Goal: Information Seeking & Learning: Learn about a topic

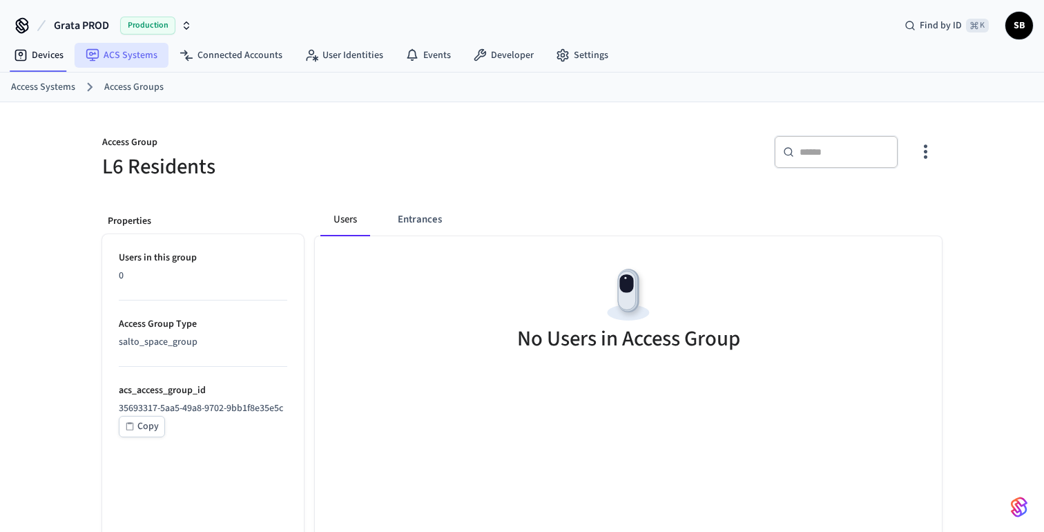
click at [122, 52] on link "ACS Systems" at bounding box center [122, 55] width 94 height 25
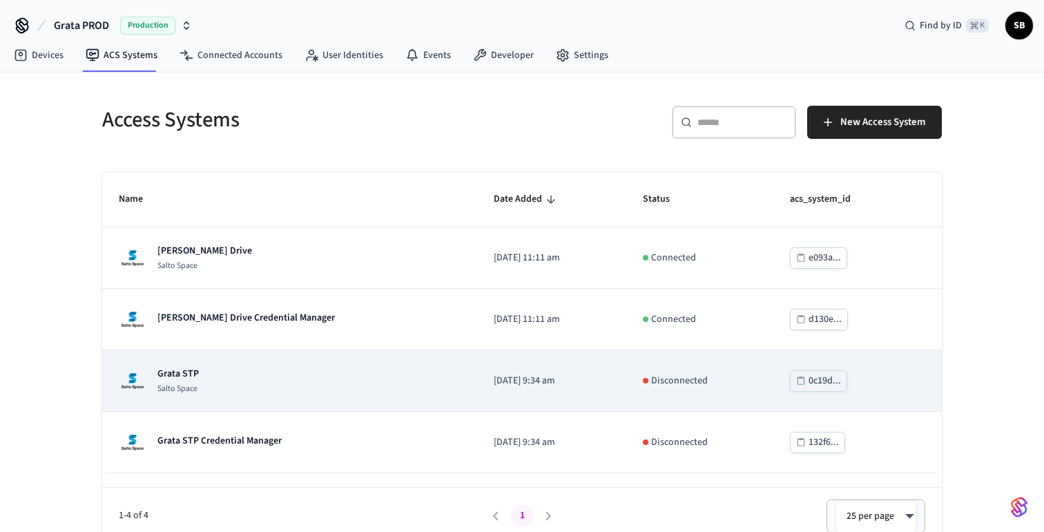
click at [184, 373] on p "Grata STP" at bounding box center [177, 374] width 41 height 14
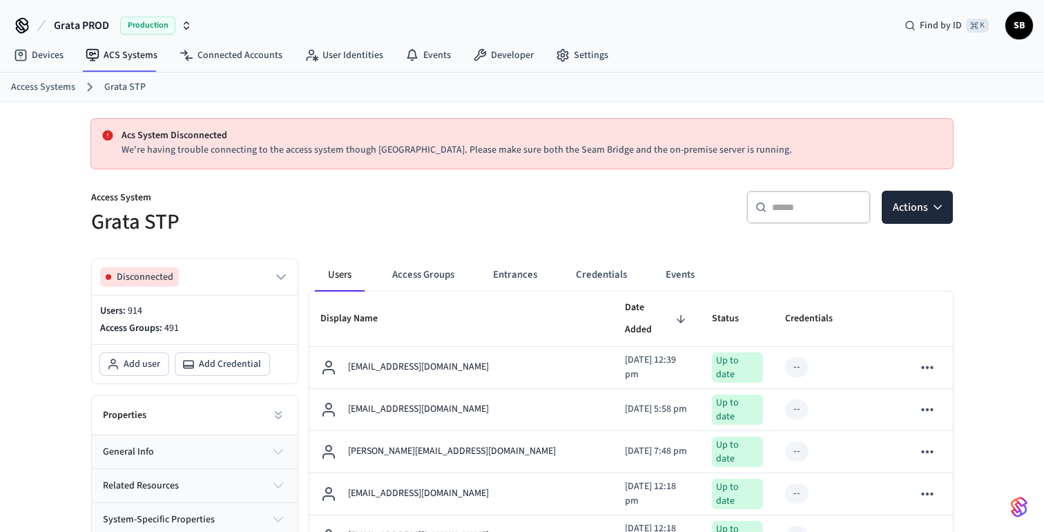
click at [116, 84] on link "Grata STP" at bounding box center [124, 87] width 41 height 15
click at [280, 273] on icon "button" at bounding box center [281, 277] width 17 height 17
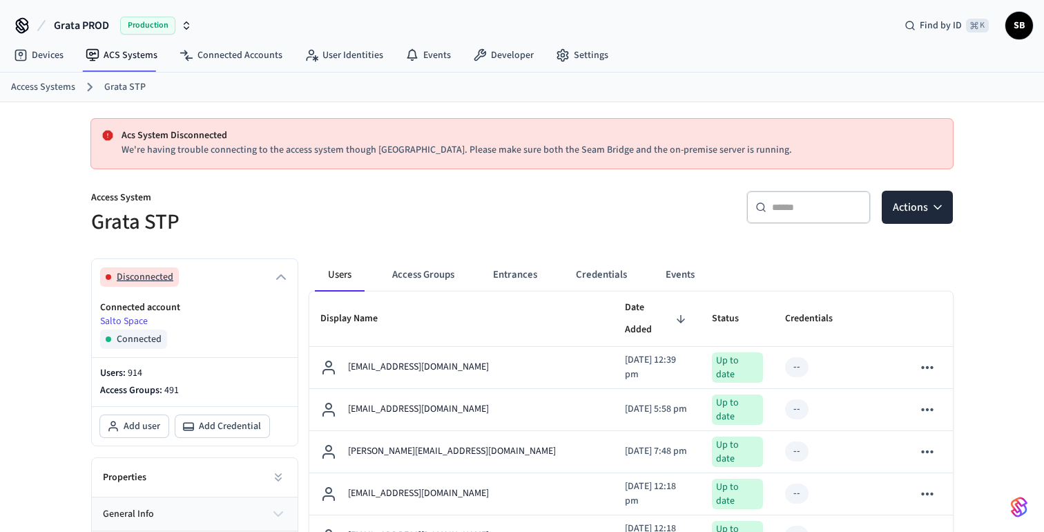
click at [280, 273] on icon "button" at bounding box center [281, 277] width 17 height 17
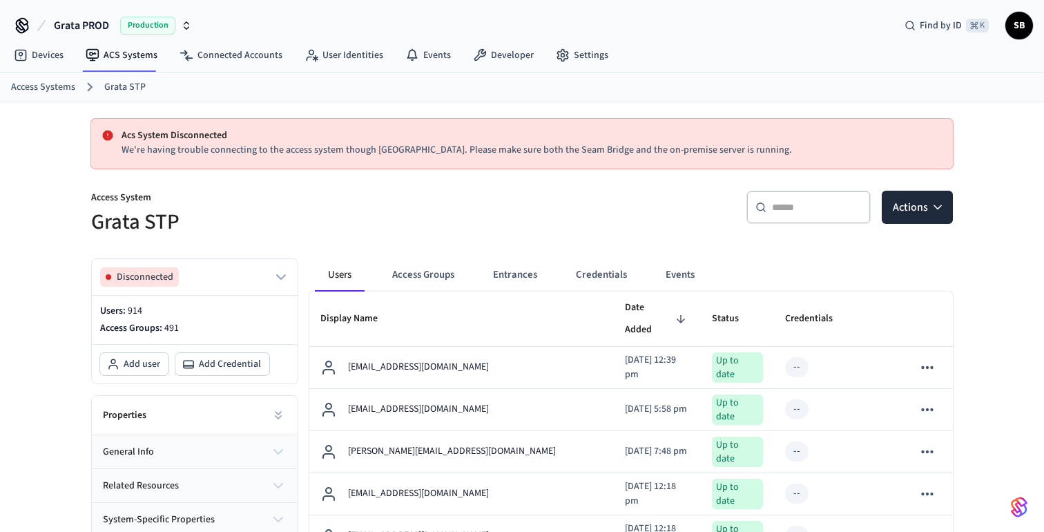
click at [115, 81] on link "Grata STP" at bounding box center [124, 87] width 41 height 15
click at [35, 79] on ol "Access Systems Grata STP" at bounding box center [527, 87] width 1033 height 18
click at [52, 91] on link "Access Systems" at bounding box center [43, 87] width 64 height 15
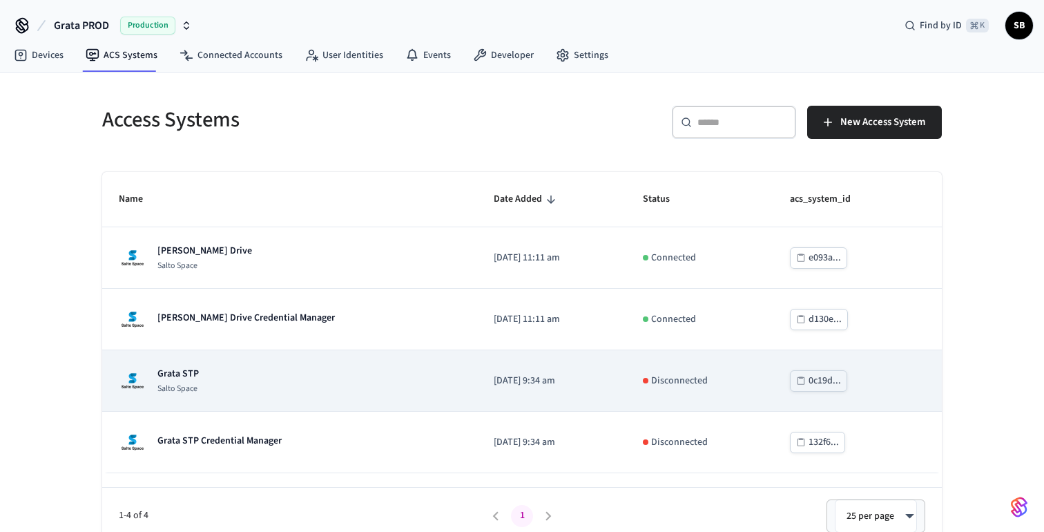
scroll to position [12, 0]
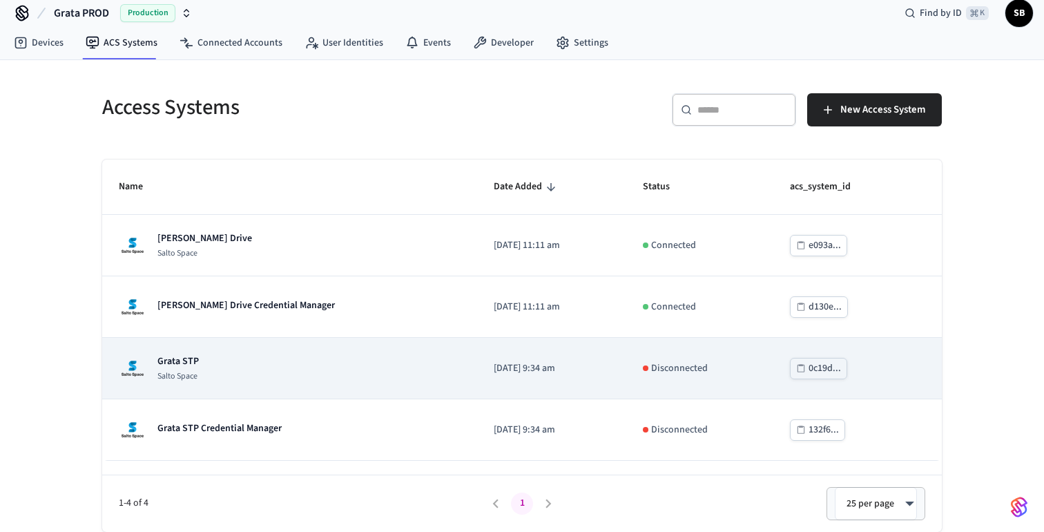
click at [181, 364] on p "Grata STP" at bounding box center [177, 361] width 41 height 14
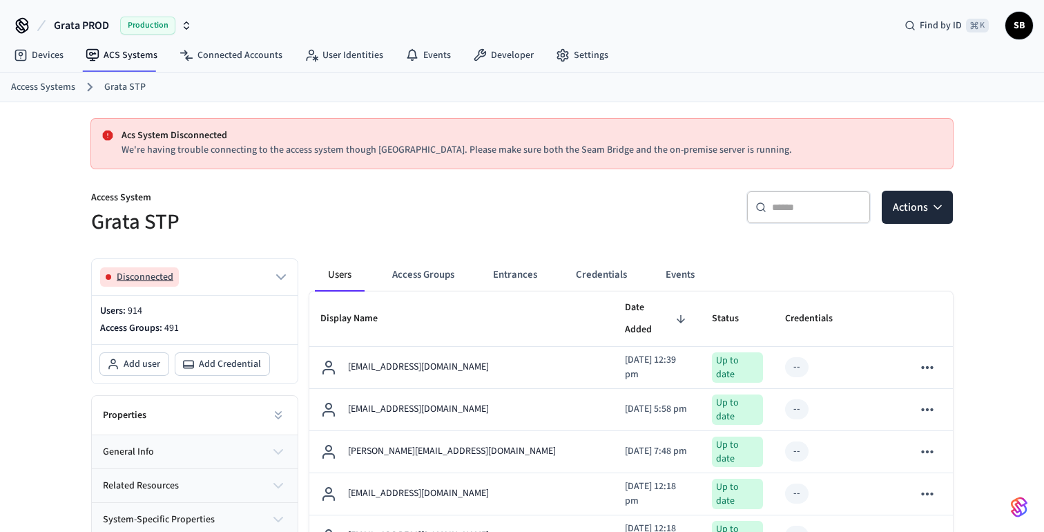
click at [282, 270] on icon "button" at bounding box center [281, 277] width 17 height 17
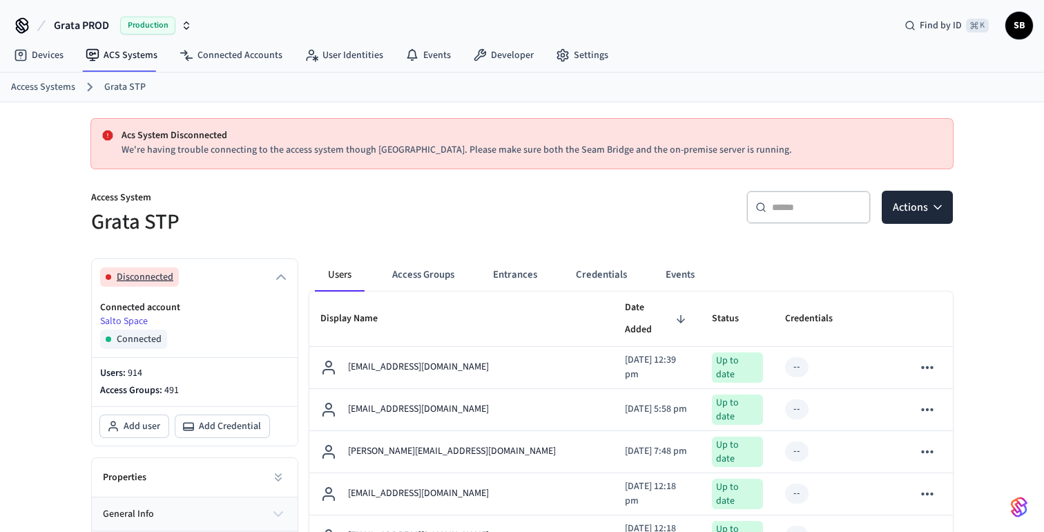
click at [154, 276] on span "Disconnected" at bounding box center [145, 277] width 57 height 14
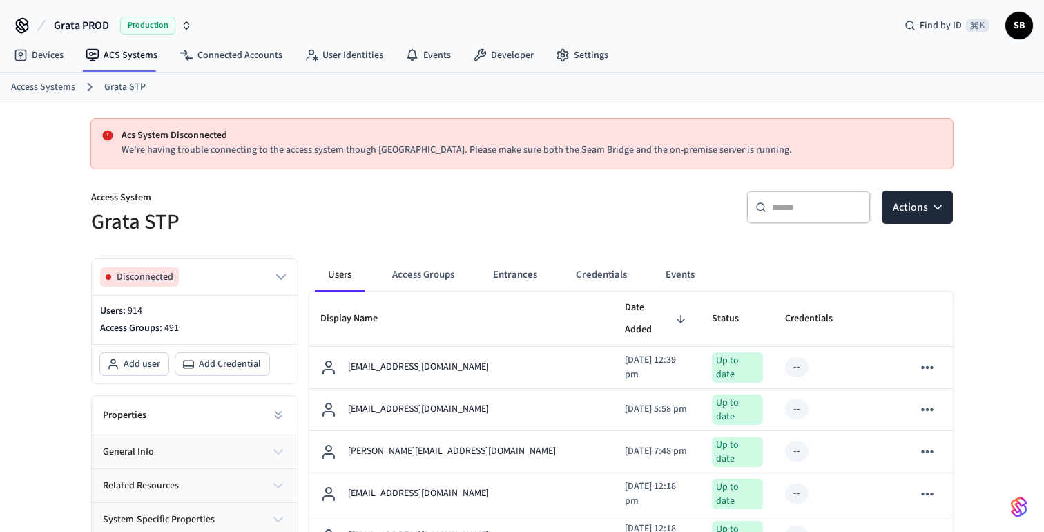
click at [154, 276] on span "Disconnected" at bounding box center [145, 277] width 57 height 14
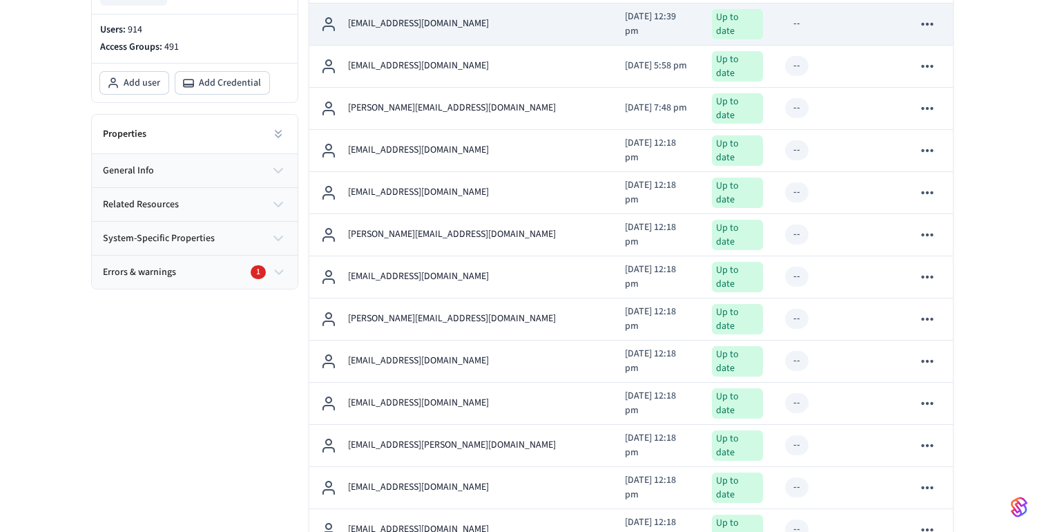
scroll to position [403, 0]
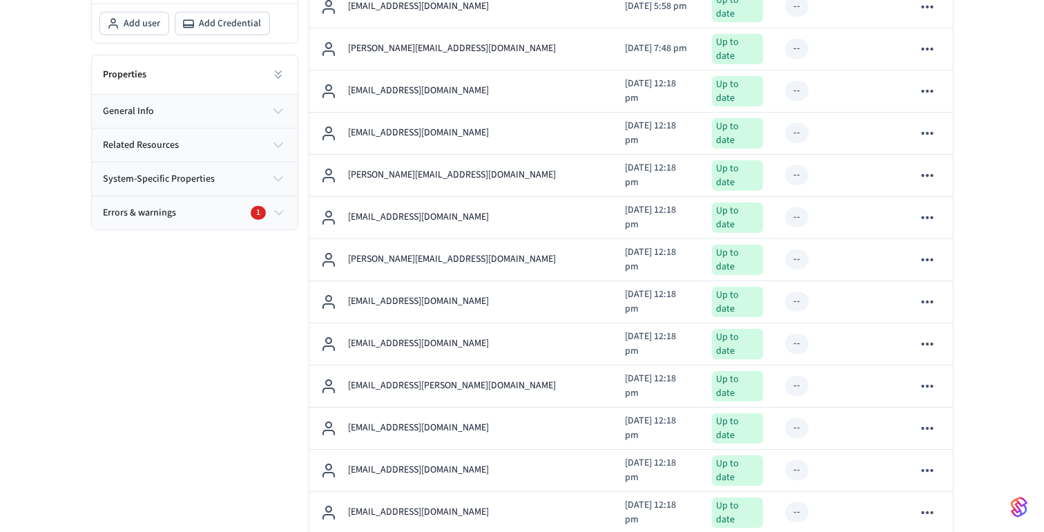
click at [279, 212] on icon "button" at bounding box center [278, 212] width 15 height 17
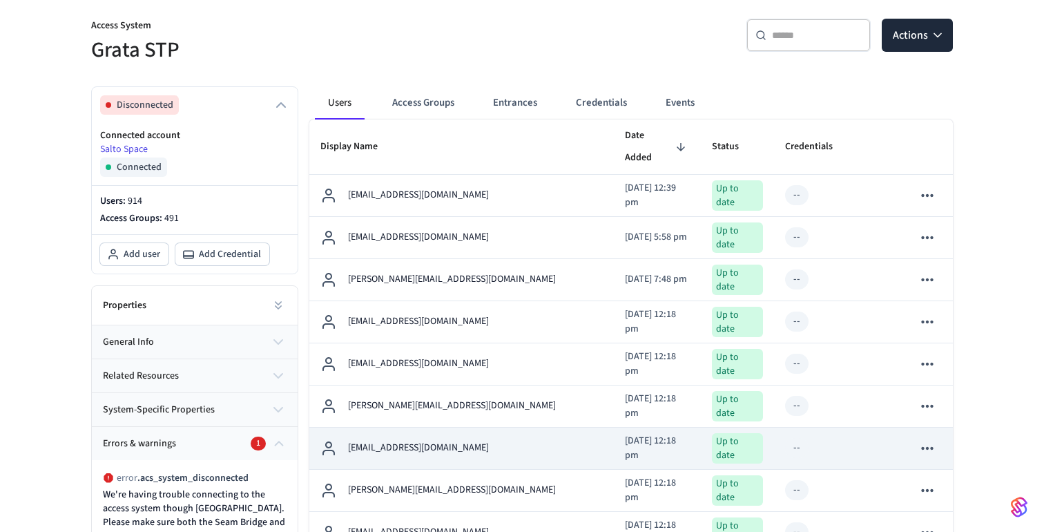
scroll to position [0, 0]
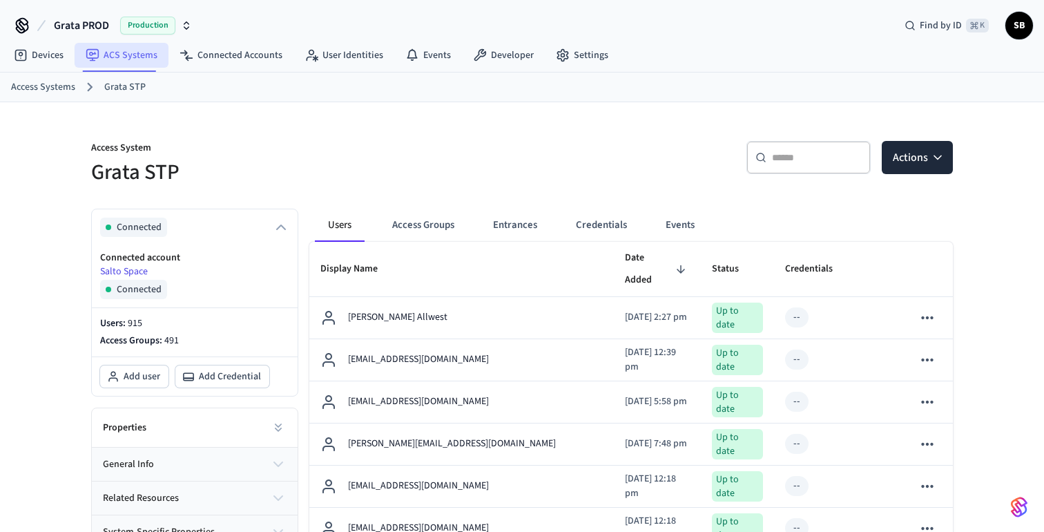
click at [128, 55] on link "ACS Systems" at bounding box center [122, 55] width 94 height 25
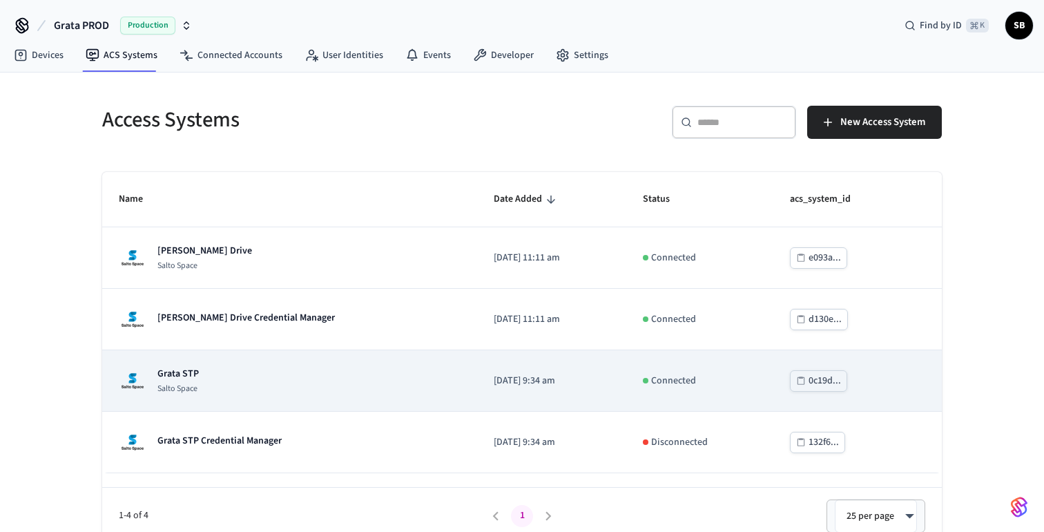
click at [211, 383] on div "Grata STP Salto Space" at bounding box center [290, 381] width 342 height 28
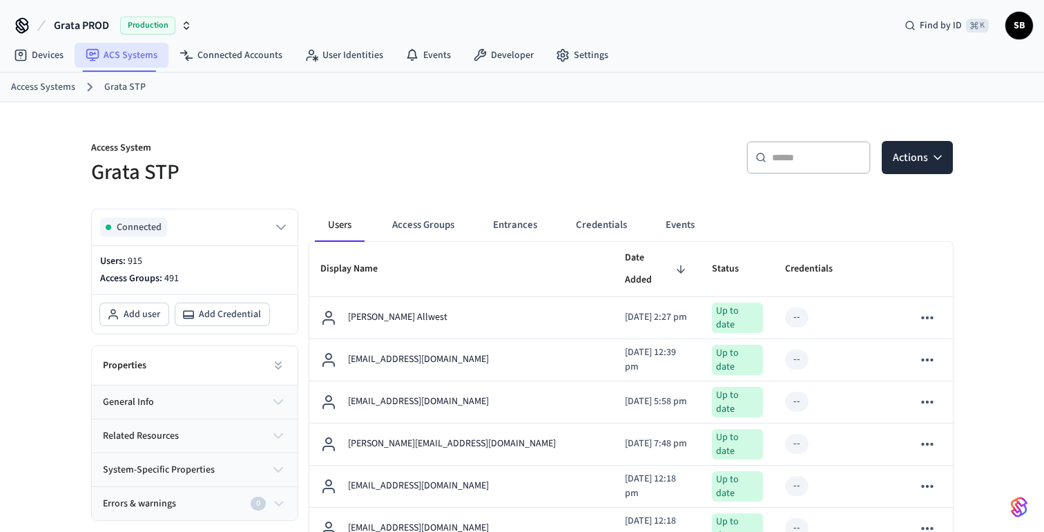
click at [131, 59] on link "ACS Systems" at bounding box center [122, 55] width 94 height 25
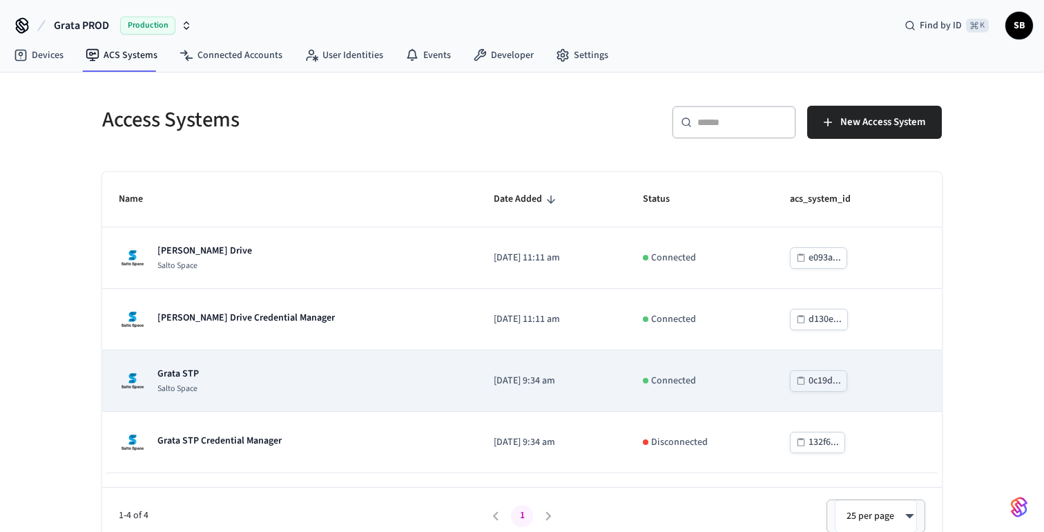
click at [200, 378] on div "Grata STP Salto Space" at bounding box center [290, 381] width 342 height 28
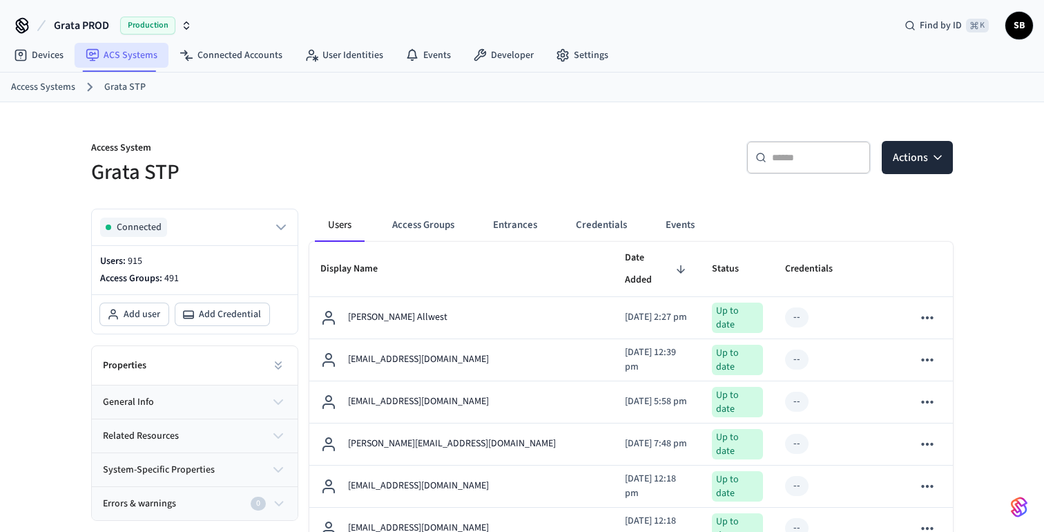
click at [138, 59] on link "ACS Systems" at bounding box center [122, 55] width 94 height 25
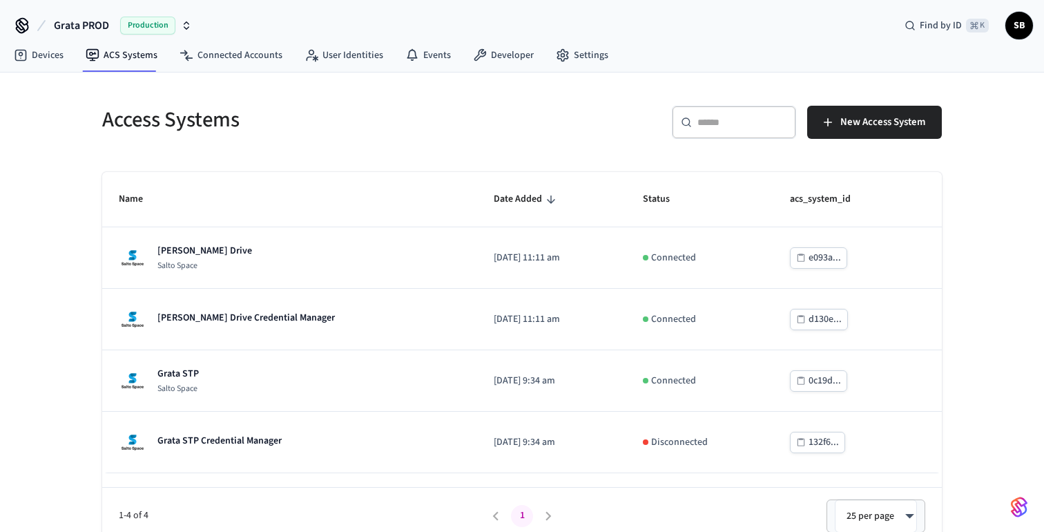
scroll to position [12, 0]
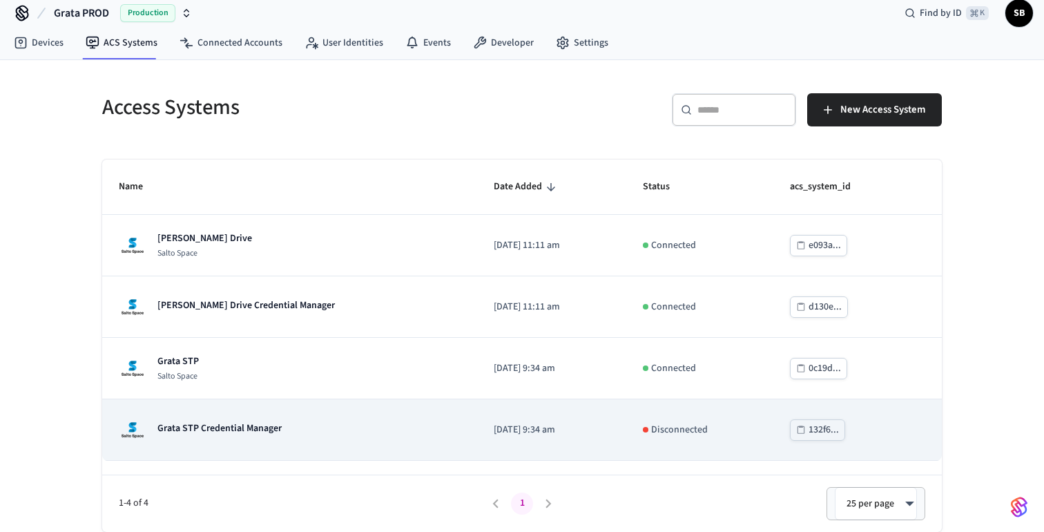
click at [276, 431] on p "Grata STP Credential Manager" at bounding box center [219, 428] width 124 height 14
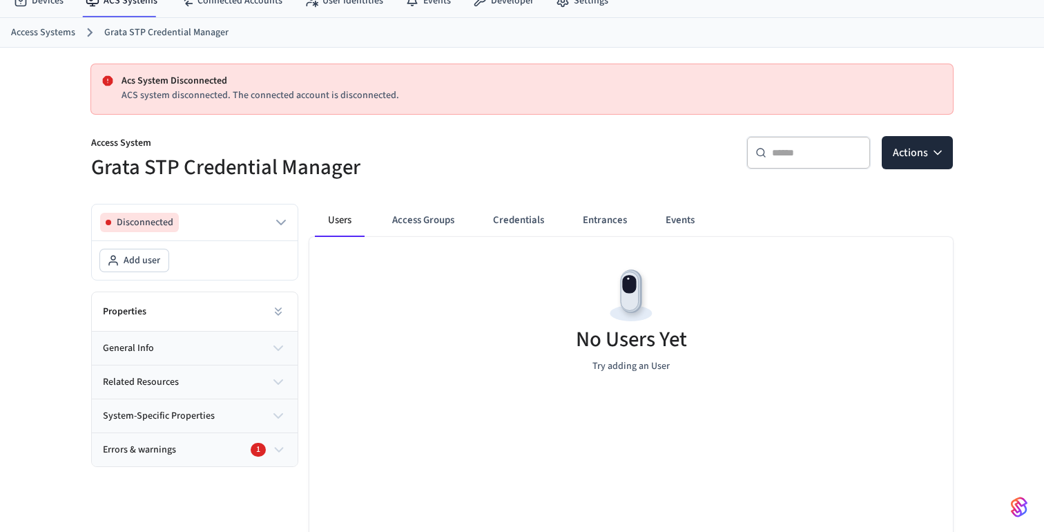
scroll to position [57, 0]
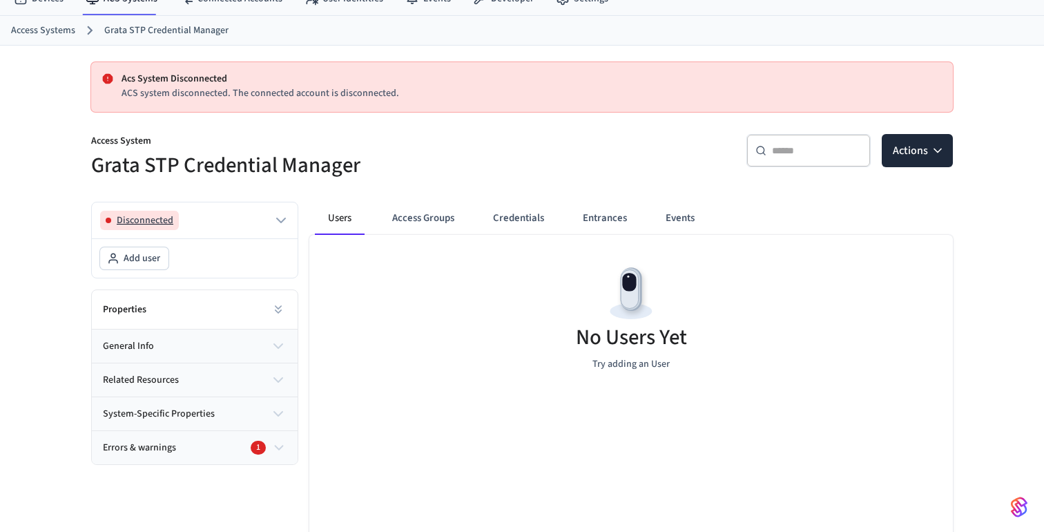
click at [278, 212] on icon "button" at bounding box center [281, 220] width 17 height 17
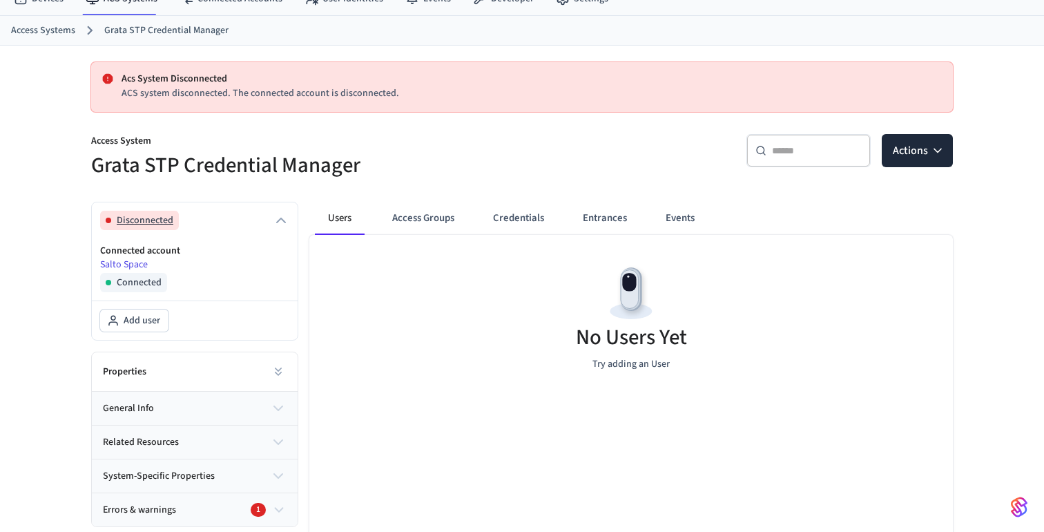
click at [278, 212] on icon "button" at bounding box center [281, 220] width 17 height 17
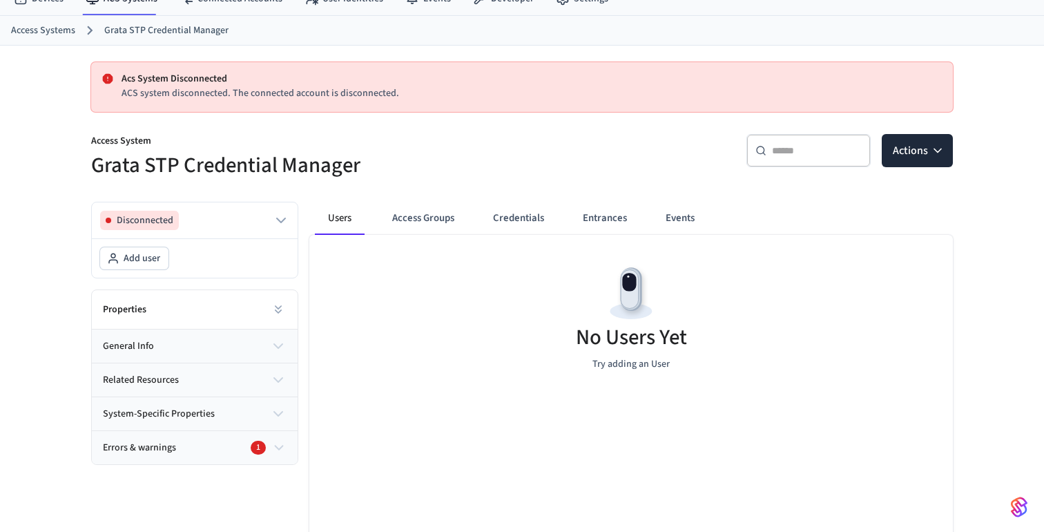
click at [277, 450] on icon "button" at bounding box center [278, 447] width 15 height 17
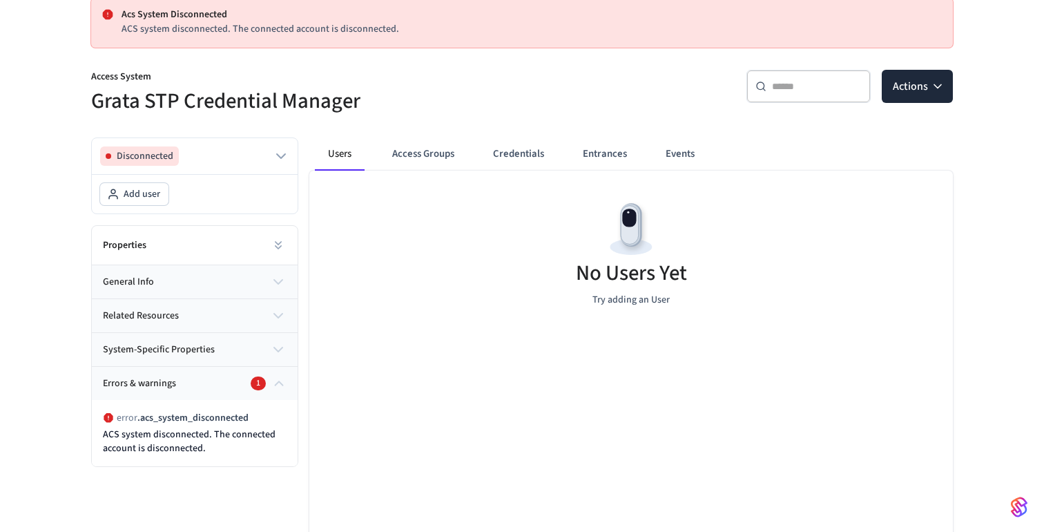
scroll to position [0, 0]
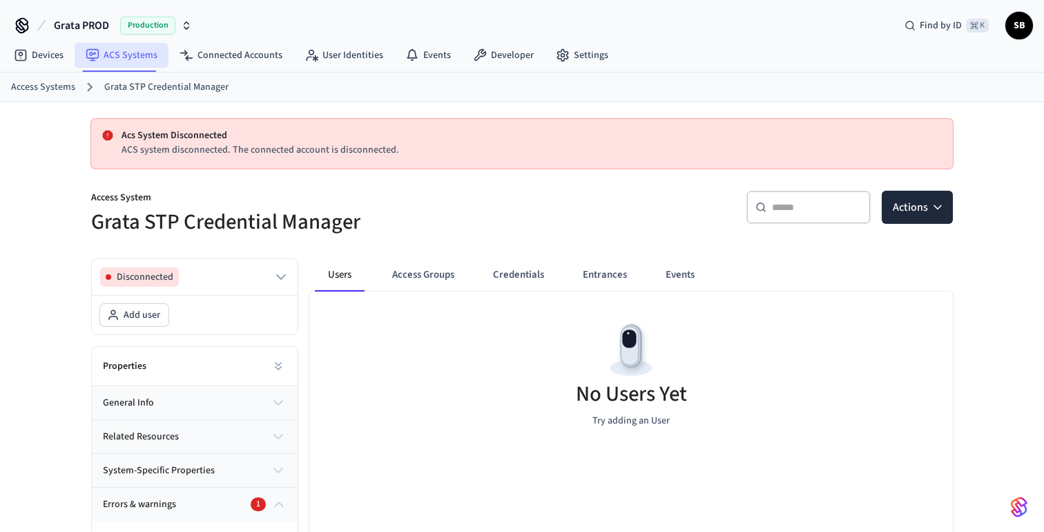
click at [134, 58] on link "ACS Systems" at bounding box center [122, 55] width 94 height 25
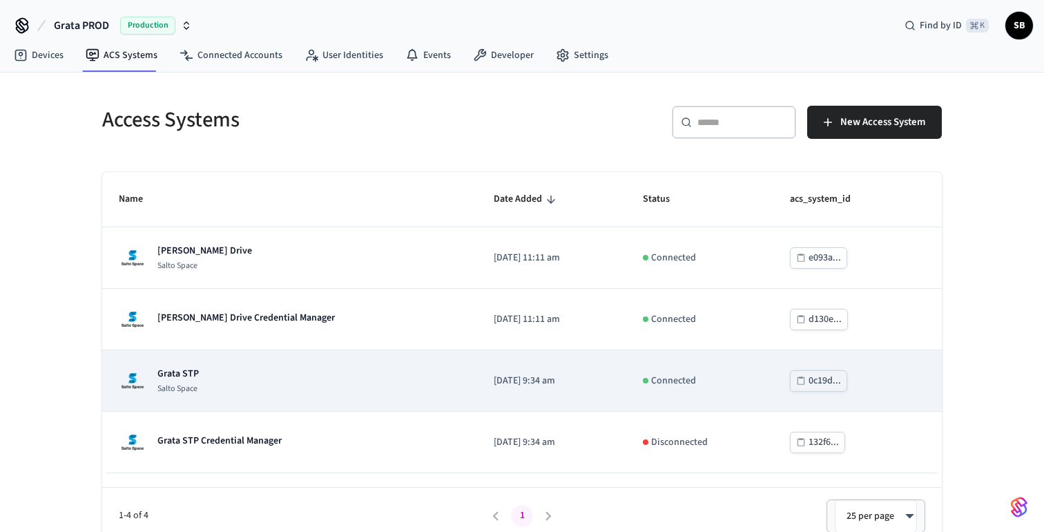
click at [182, 371] on p "Grata STP" at bounding box center [177, 374] width 41 height 14
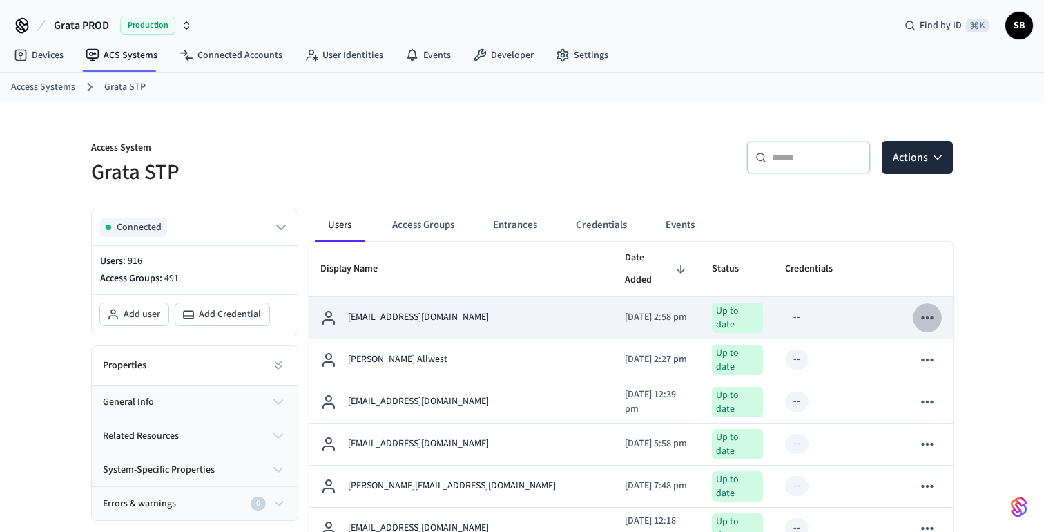
click at [931, 316] on icon "sticky table" at bounding box center [927, 317] width 12 height 3
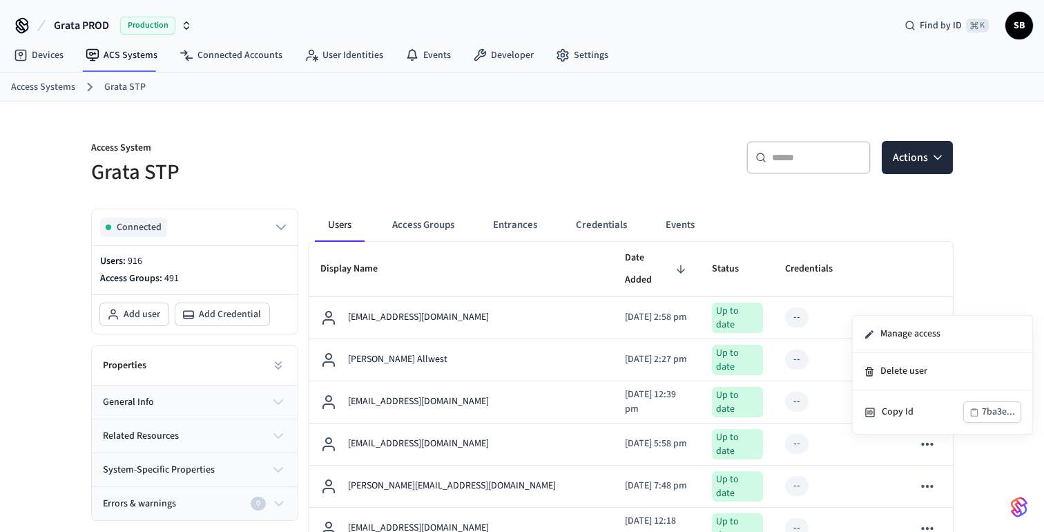
click at [867, 226] on div at bounding box center [522, 266] width 1044 height 532
click at [117, 56] on link "ACS Systems" at bounding box center [122, 55] width 94 height 25
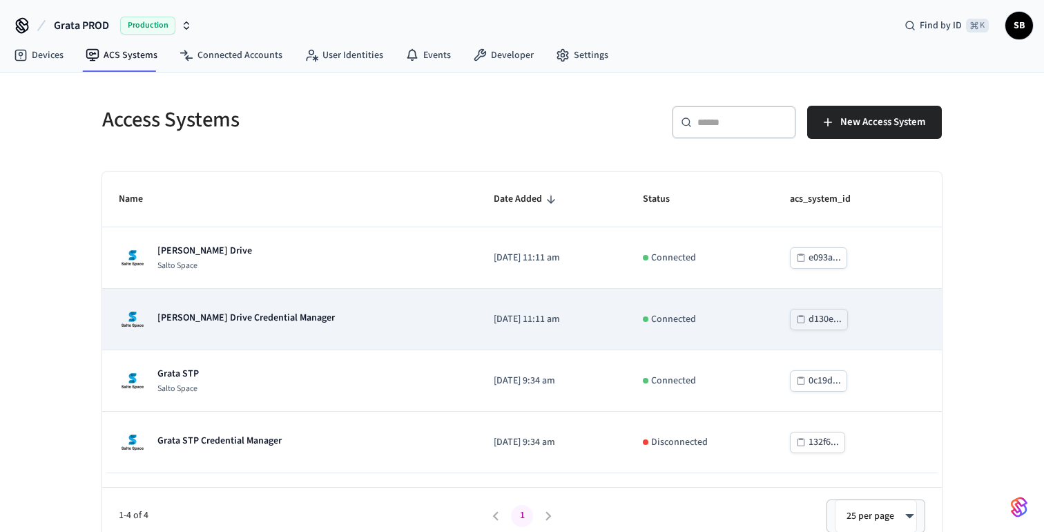
scroll to position [12, 0]
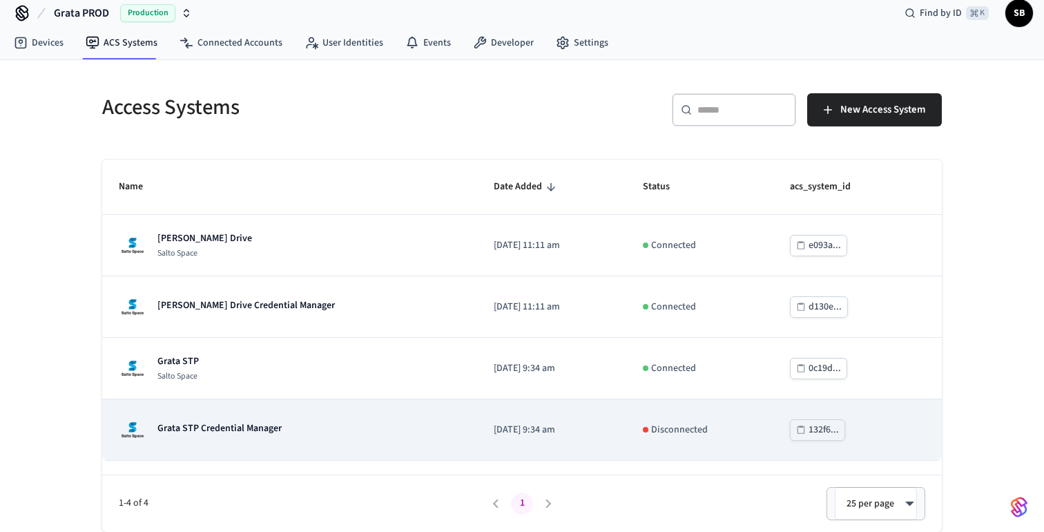
click at [241, 427] on p "Grata STP Credential Manager" at bounding box center [219, 428] width 124 height 14
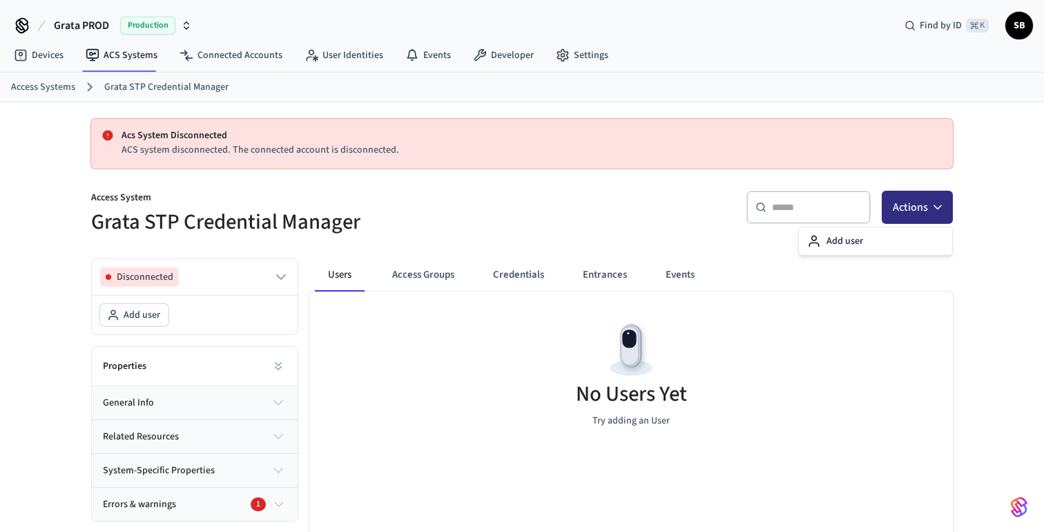
click at [936, 203] on icon "button" at bounding box center [938, 207] width 14 height 14
click at [578, 199] on div "​ ​ Actions" at bounding box center [741, 213] width 423 height 44
click at [124, 57] on link "ACS Systems" at bounding box center [122, 55] width 94 height 25
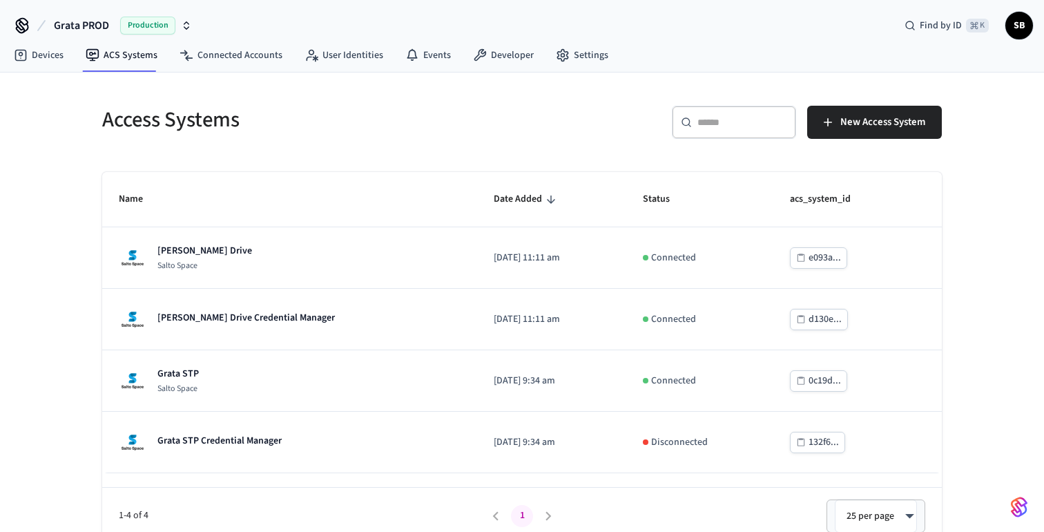
scroll to position [12, 0]
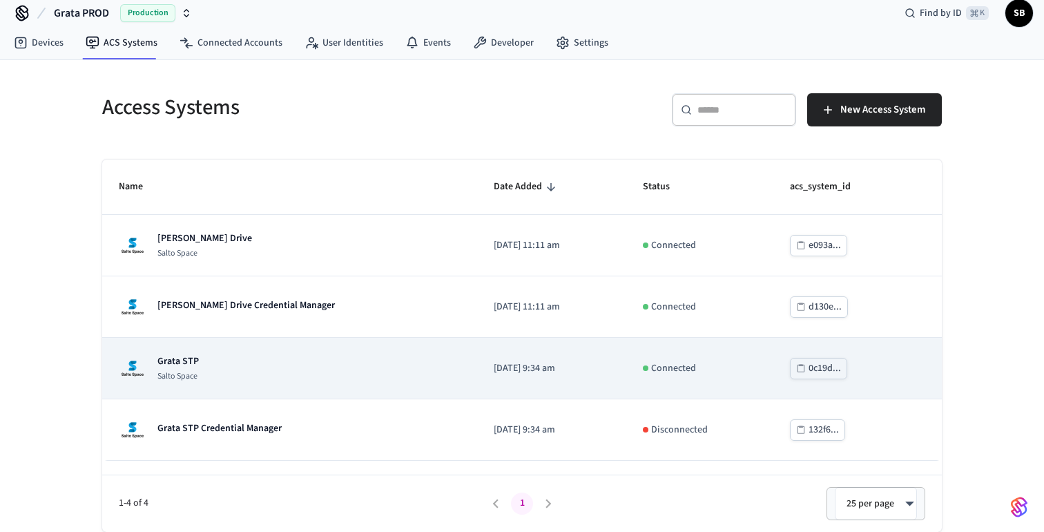
click at [180, 359] on p "Grata STP" at bounding box center [177, 361] width 41 height 14
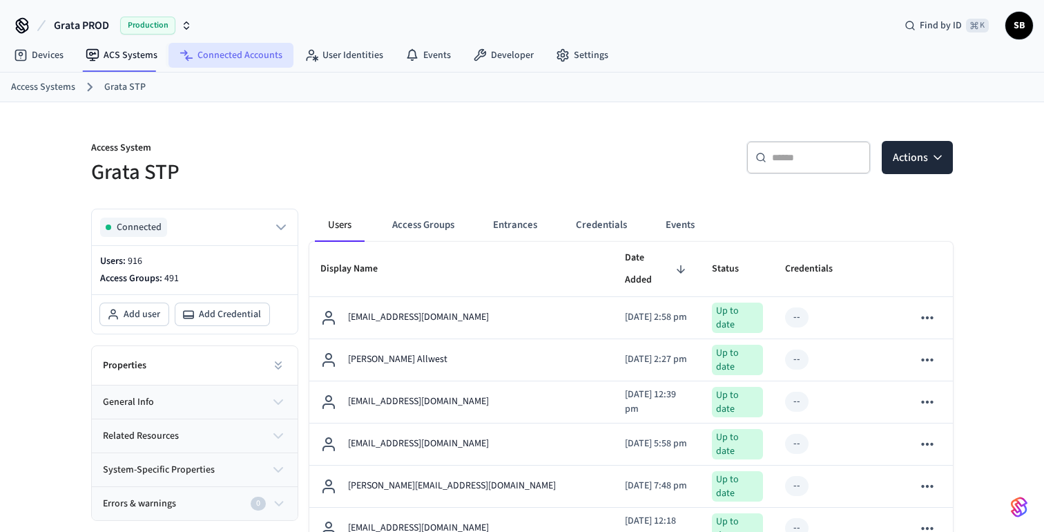
click at [245, 61] on link "Connected Accounts" at bounding box center [230, 55] width 125 height 25
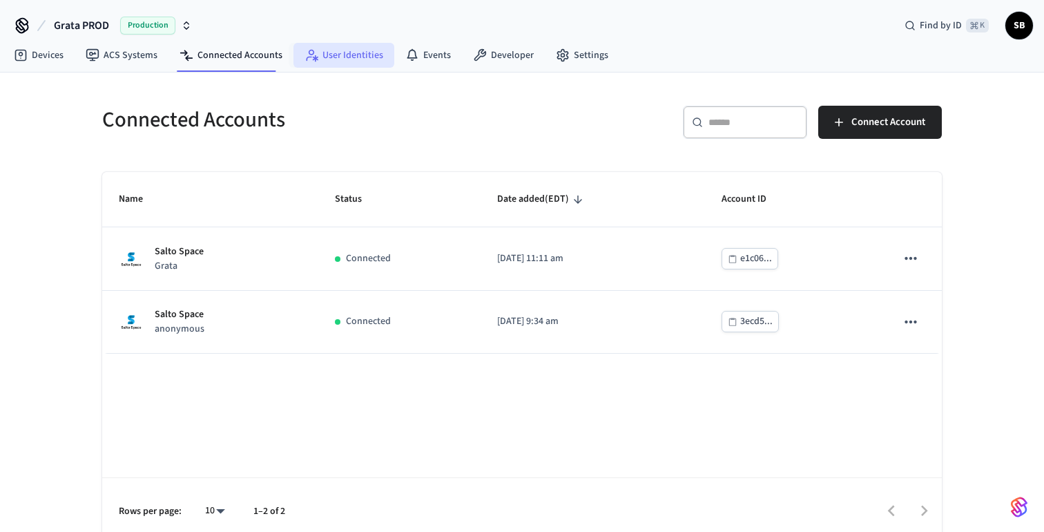
click at [364, 63] on link "User Identities" at bounding box center [343, 55] width 101 height 25
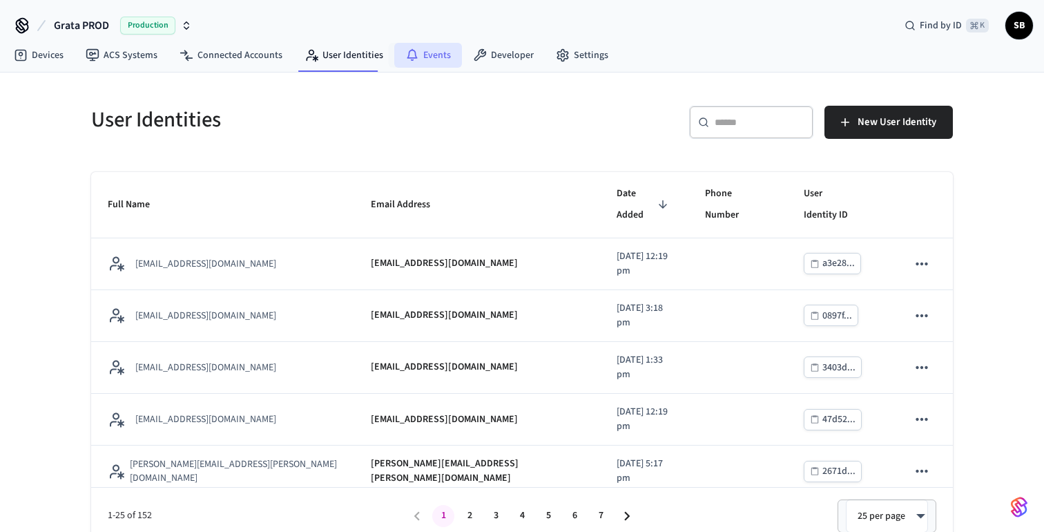
click at [427, 57] on link "Events" at bounding box center [428, 55] width 68 height 25
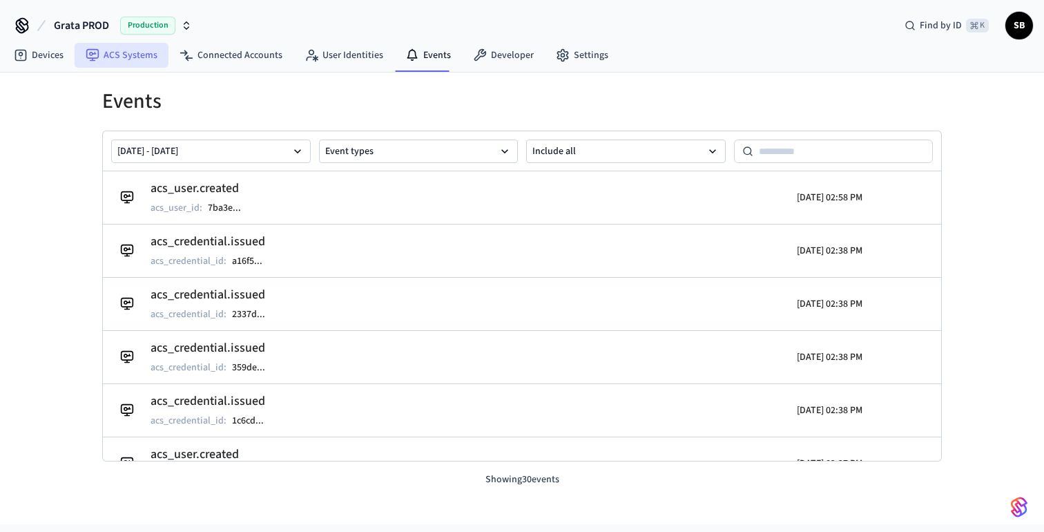
click at [115, 57] on link "ACS Systems" at bounding box center [122, 55] width 94 height 25
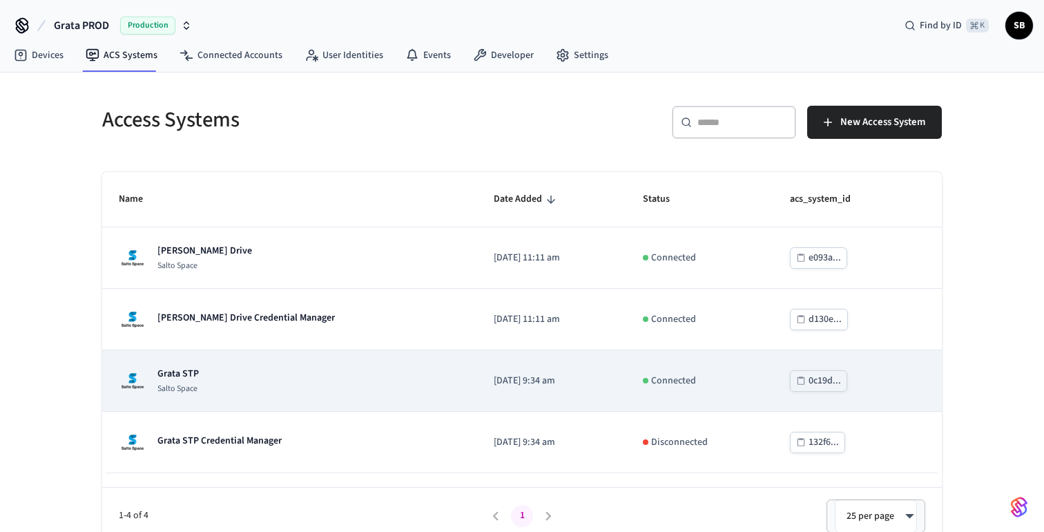
click at [234, 389] on div "Grata STP Salto Space" at bounding box center [290, 381] width 342 height 28
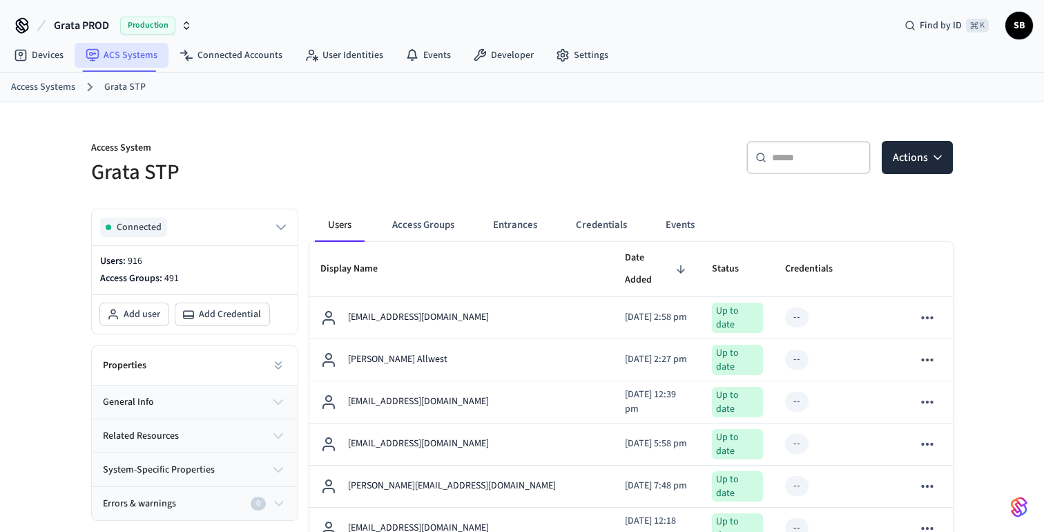
click at [130, 52] on link "ACS Systems" at bounding box center [122, 55] width 94 height 25
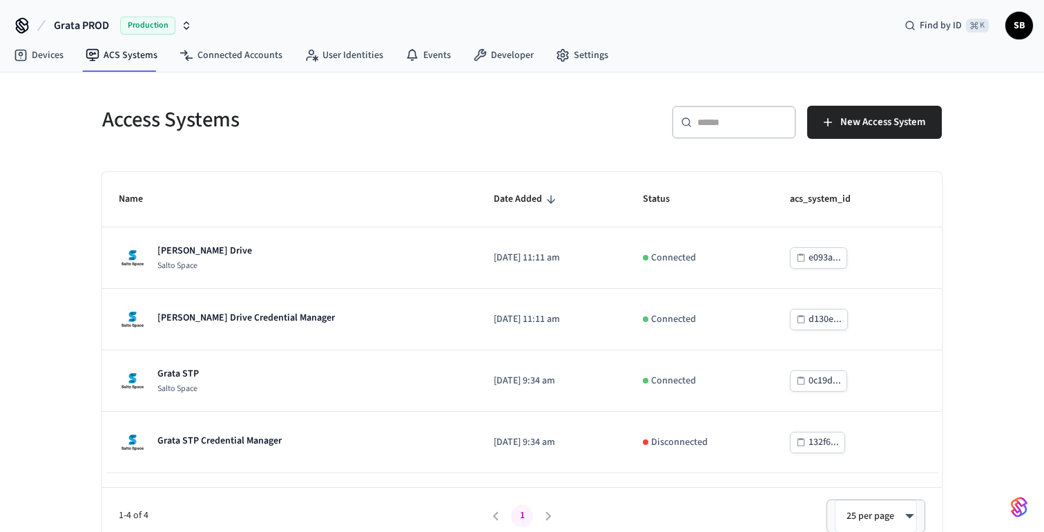
scroll to position [12, 0]
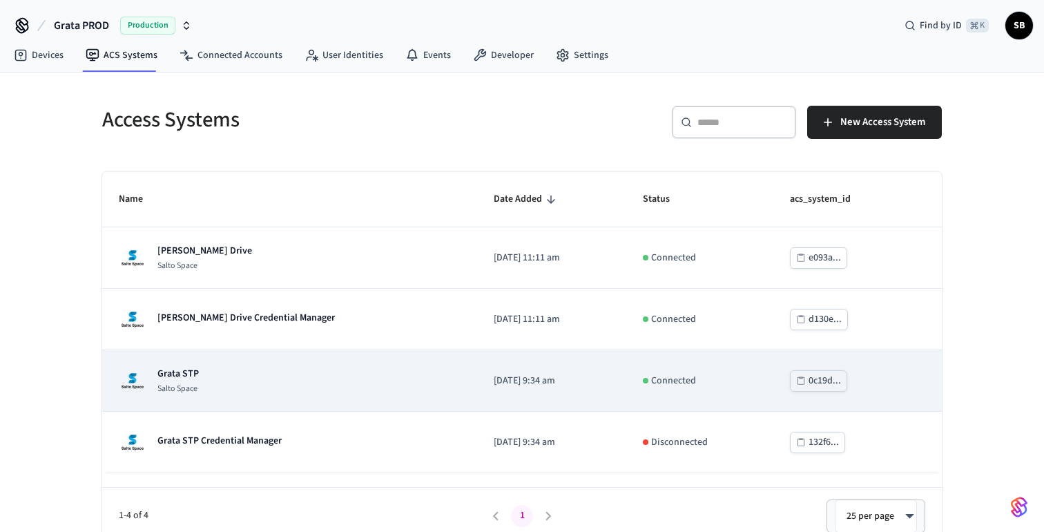
click at [186, 372] on p "Grata STP" at bounding box center [177, 374] width 41 height 14
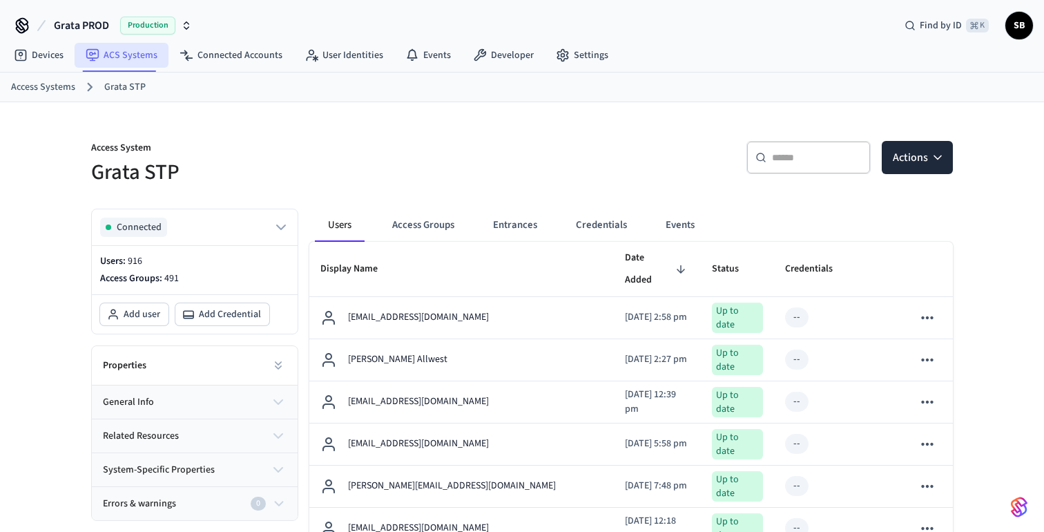
click at [135, 50] on link "ACS Systems" at bounding box center [122, 55] width 94 height 25
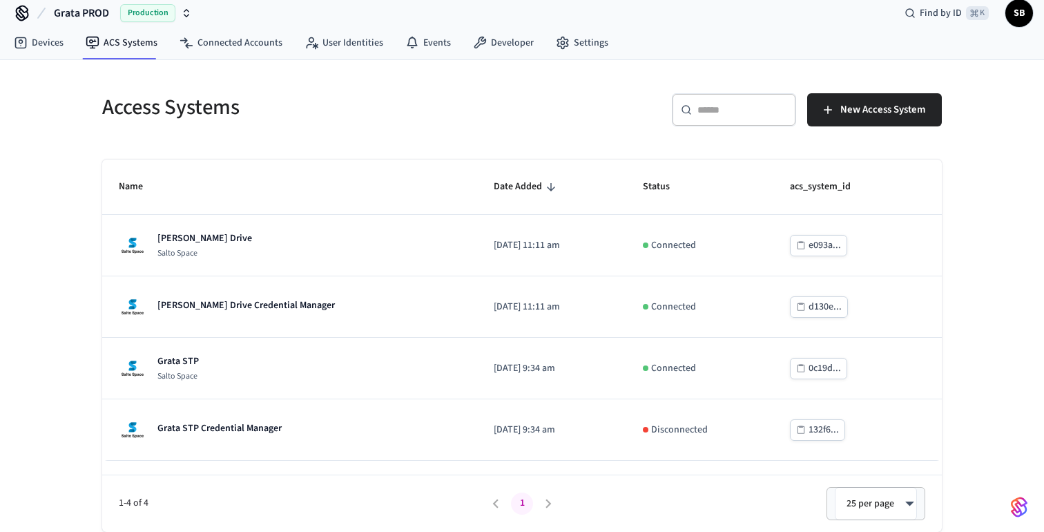
scroll to position [12, 0]
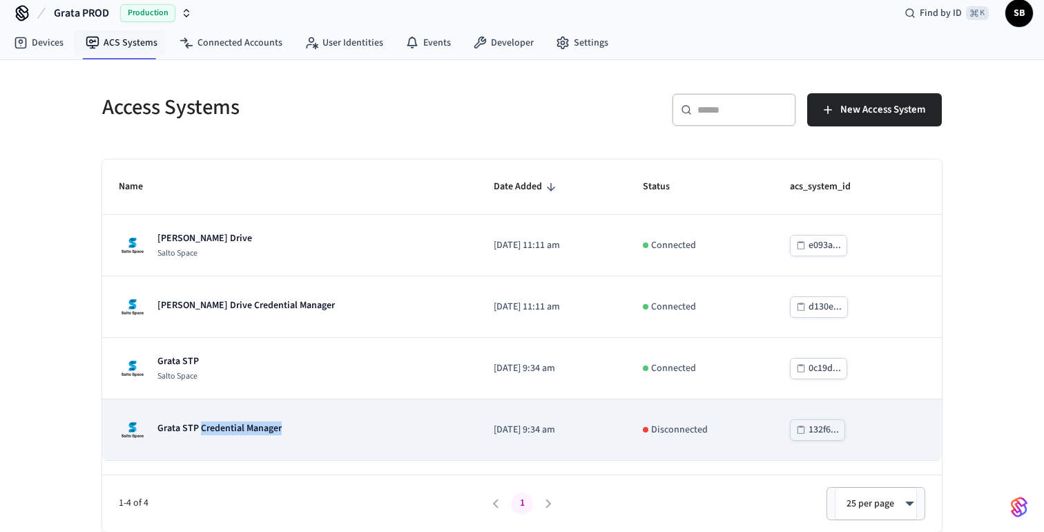
drag, startPoint x: 287, startPoint y: 428, endPoint x: 200, endPoint y: 428, distance: 86.3
click at [200, 428] on div "Grata STP Credential Manager" at bounding box center [290, 430] width 342 height 28
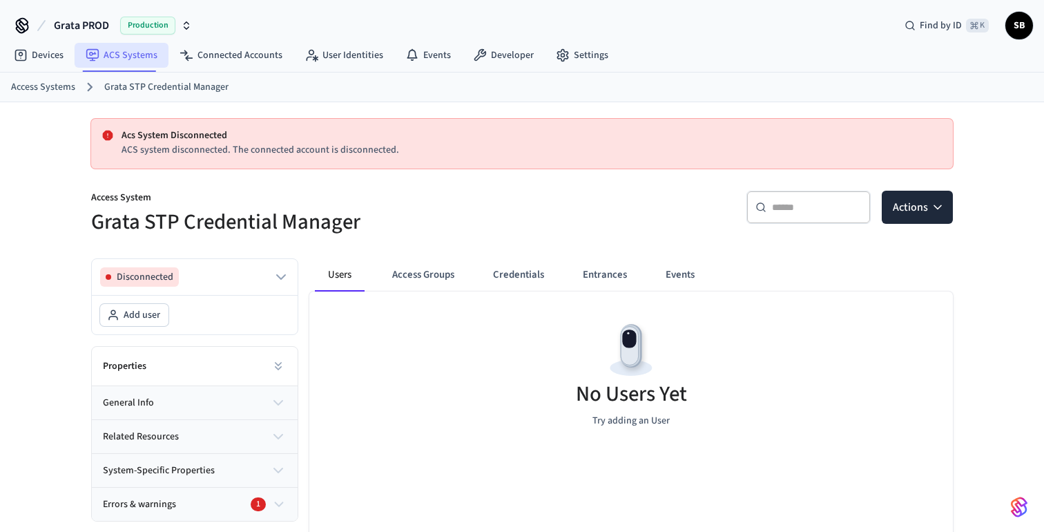
click at [129, 54] on link "ACS Systems" at bounding box center [122, 55] width 94 height 25
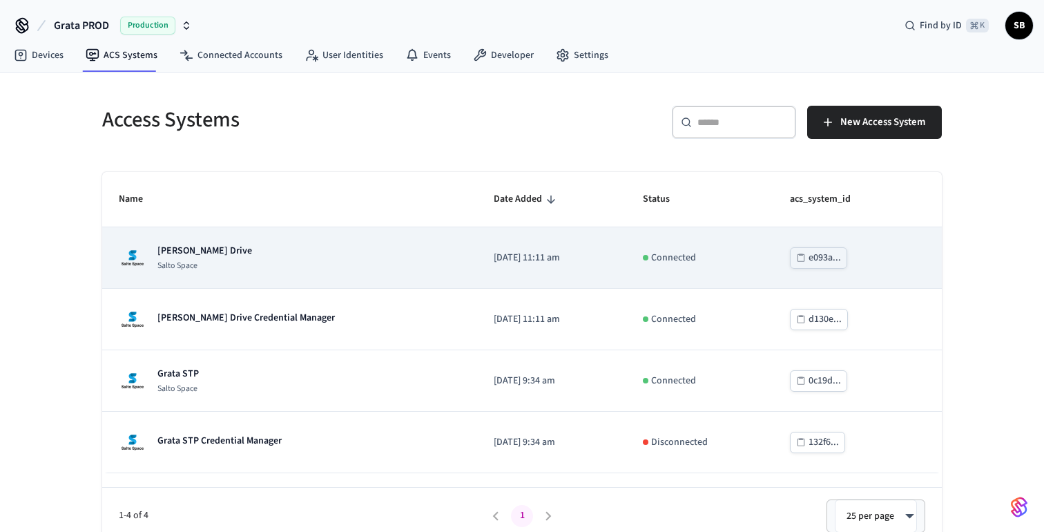
scroll to position [12, 0]
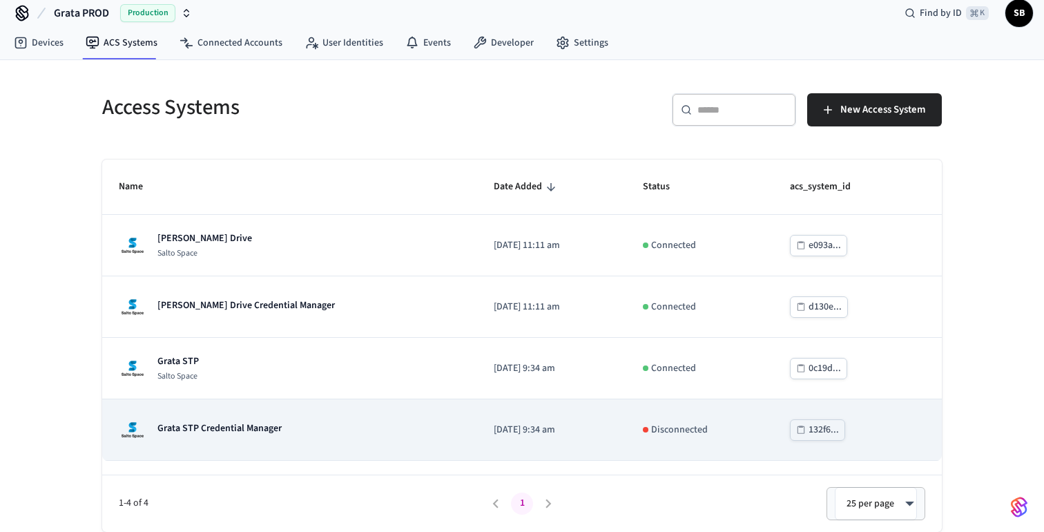
click at [209, 430] on p "Grata STP Credential Manager" at bounding box center [219, 428] width 124 height 14
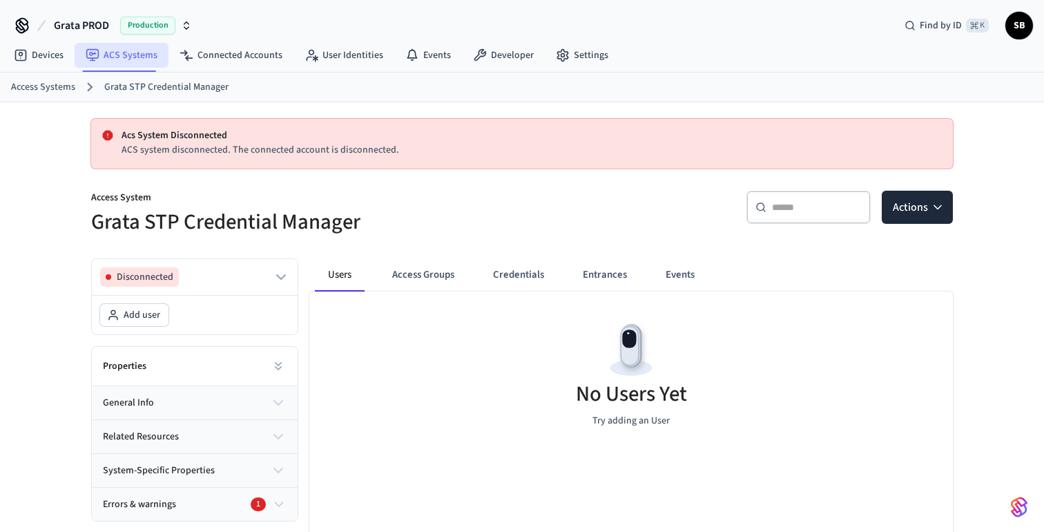
click at [136, 52] on link "ACS Systems" at bounding box center [122, 55] width 94 height 25
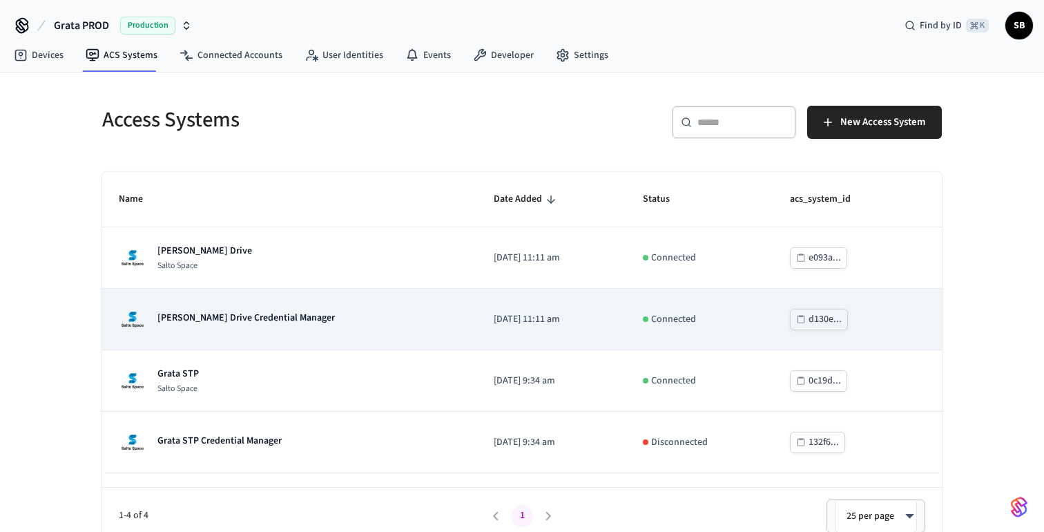
scroll to position [12, 0]
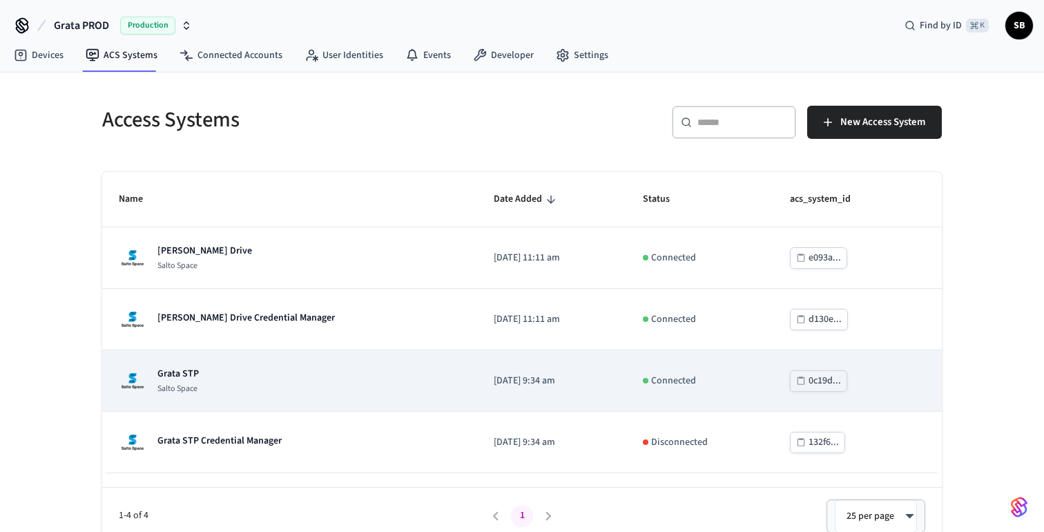
click at [200, 369] on div "Grata STP Salto Space" at bounding box center [290, 381] width 342 height 28
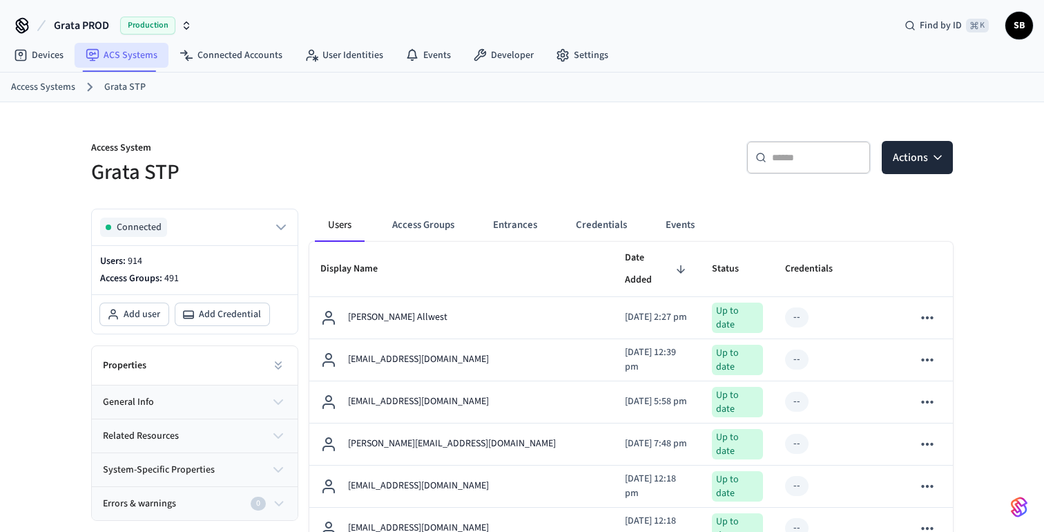
click at [123, 57] on link "ACS Systems" at bounding box center [122, 55] width 94 height 25
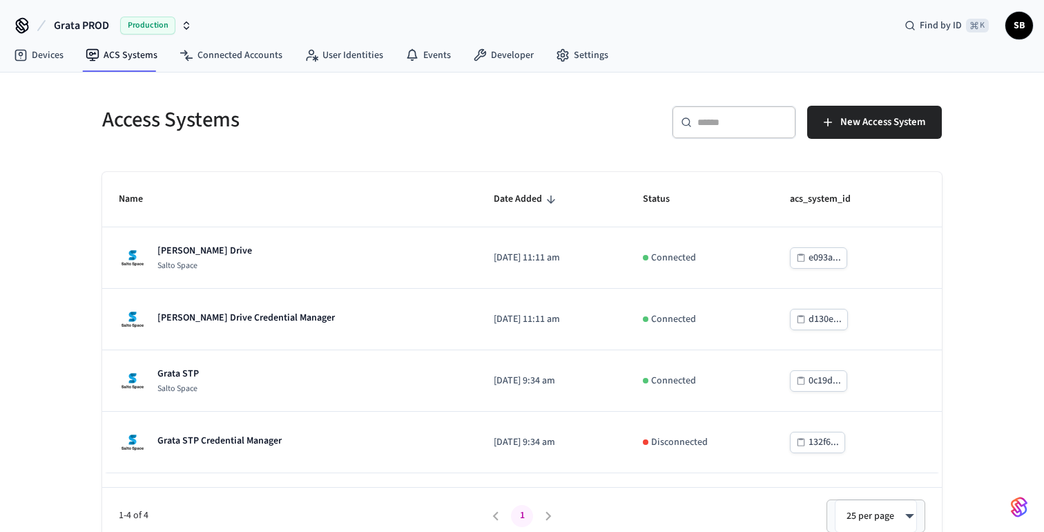
scroll to position [12, 0]
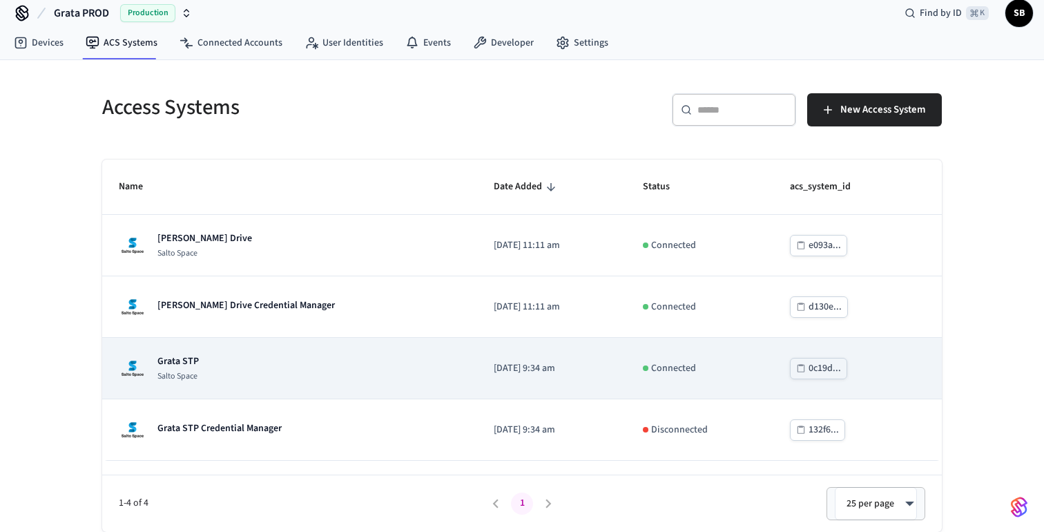
click at [186, 362] on p "Grata STP" at bounding box center [177, 361] width 41 height 14
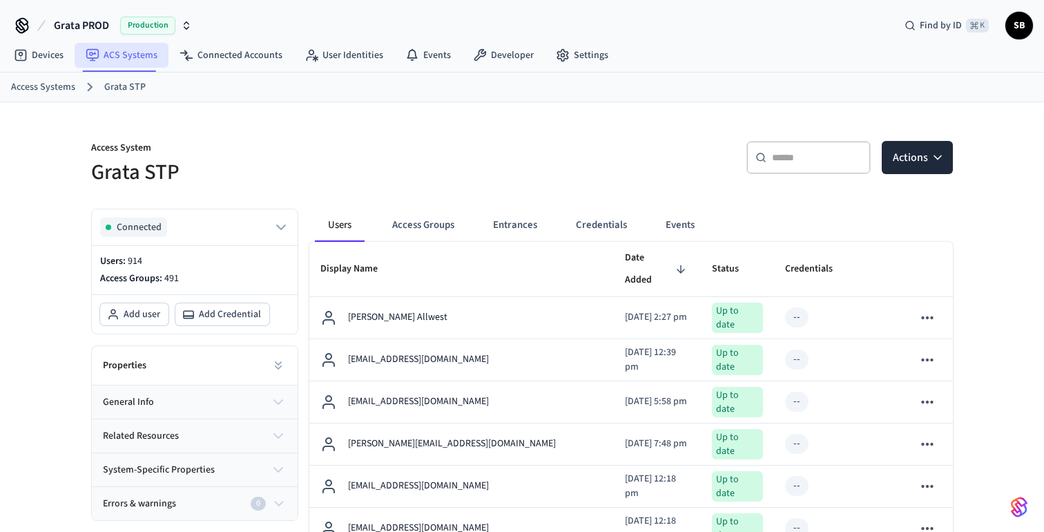
click at [128, 55] on link "ACS Systems" at bounding box center [122, 55] width 94 height 25
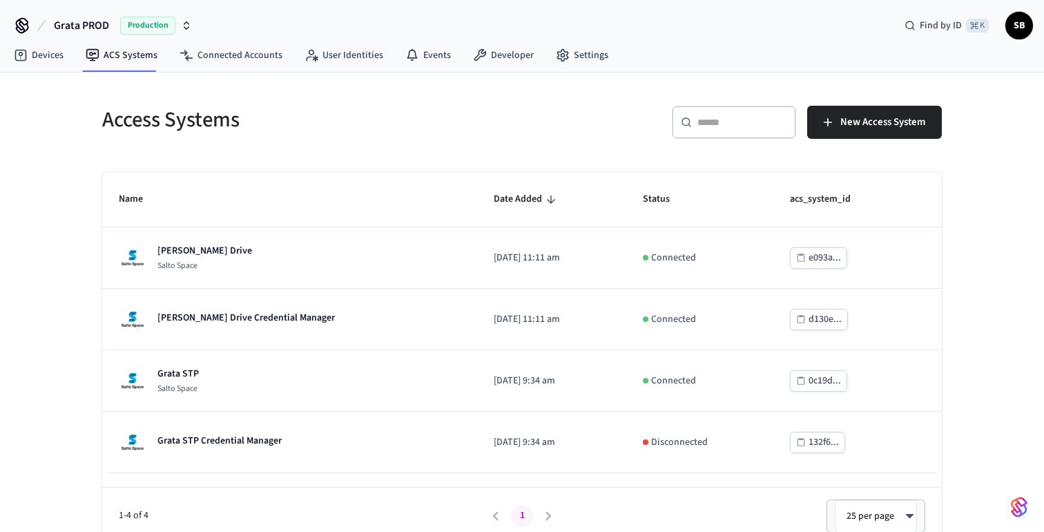
scroll to position [12, 0]
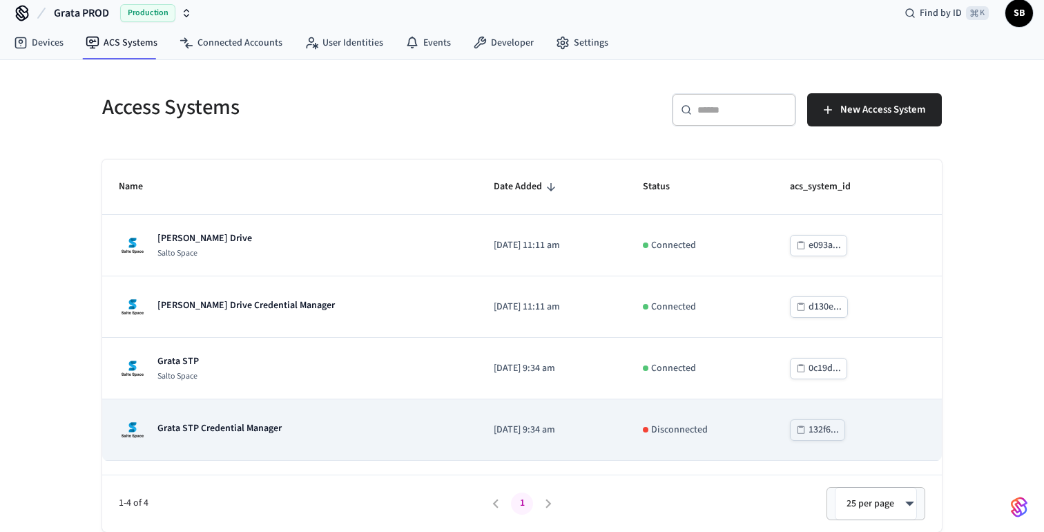
click at [724, 427] on div "Disconnected" at bounding box center [700, 430] width 114 height 15
click at [202, 428] on p "Grata STP Credential Manager" at bounding box center [219, 428] width 124 height 14
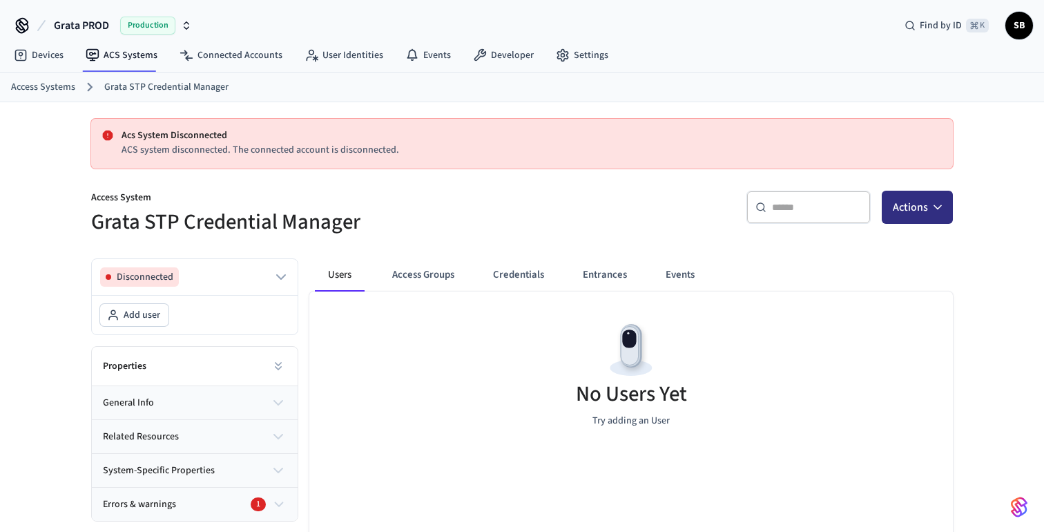
click at [907, 218] on button "Actions" at bounding box center [917, 207] width 71 height 33
click at [523, 191] on div "​ ​ Actions" at bounding box center [733, 205] width 439 height 62
